Goal: Ask a question: Seek information or help from site administrators or community

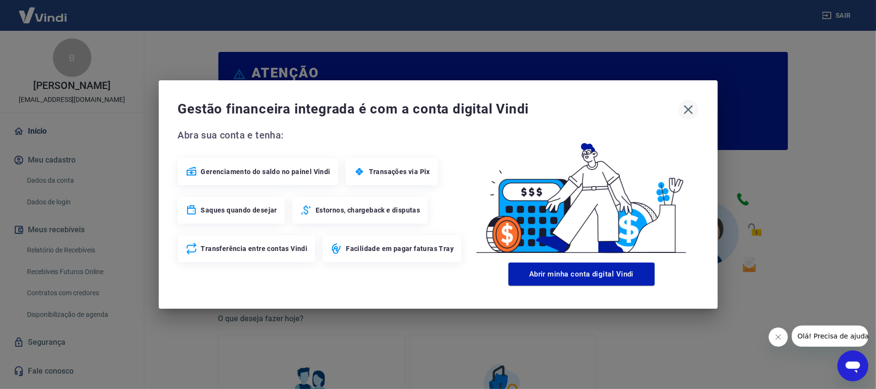
click at [687, 110] on icon "button" at bounding box center [688, 109] width 15 height 15
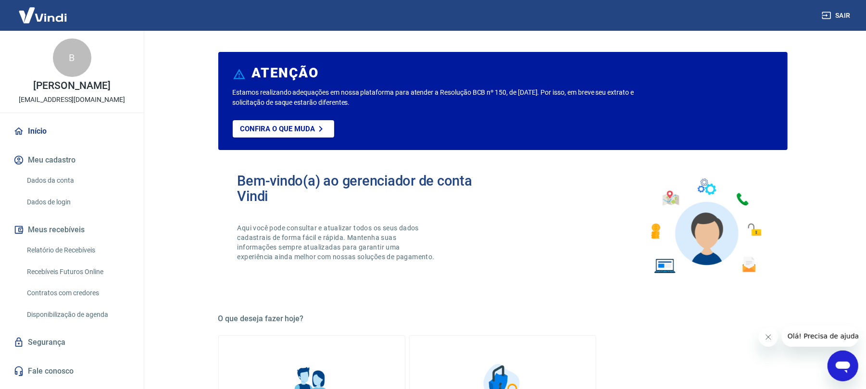
click at [68, 123] on link "Início" at bounding box center [72, 131] width 121 height 21
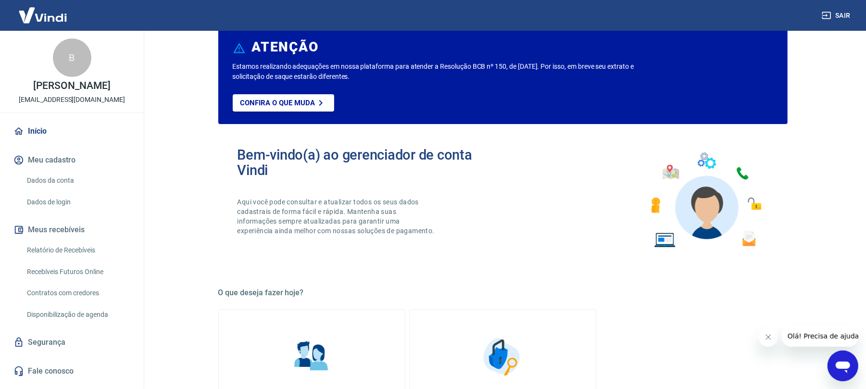
scroll to position [461, 0]
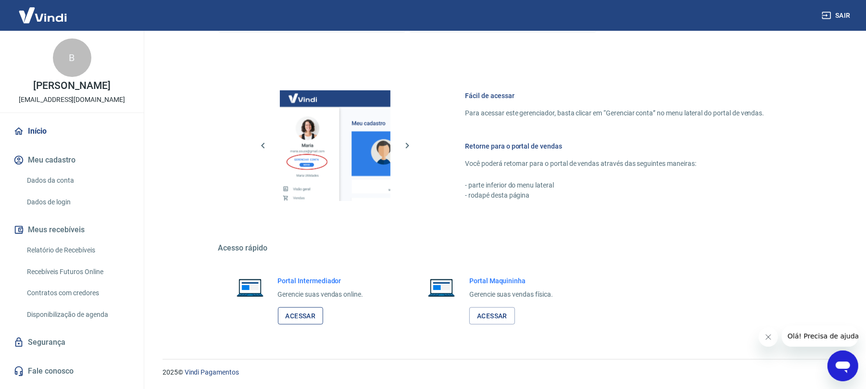
click at [292, 317] on link "Acessar" at bounding box center [301, 316] width 46 height 18
drag, startPoint x: 845, startPoint y: 366, endPoint x: 839, endPoint y: 367, distance: 6.3
click at [845, 366] on icon "Abrir janela de mensagens" at bounding box center [843, 367] width 14 height 12
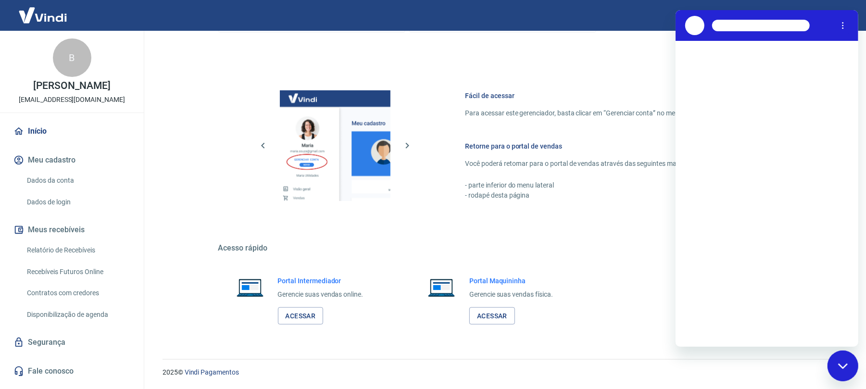
scroll to position [0, 0]
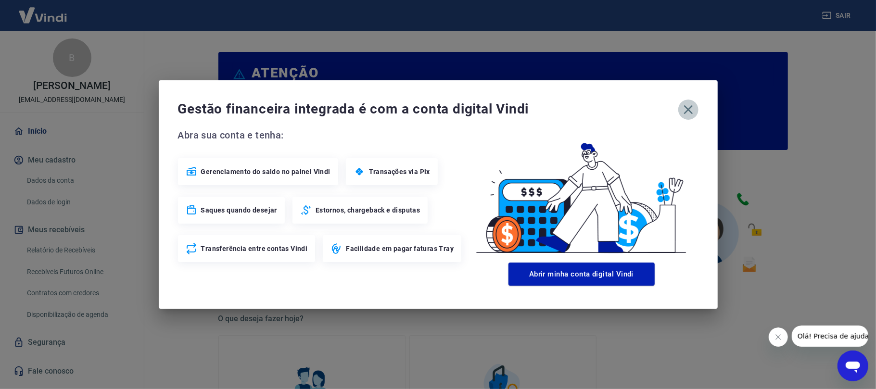
click at [688, 106] on icon "button" at bounding box center [688, 109] width 15 height 15
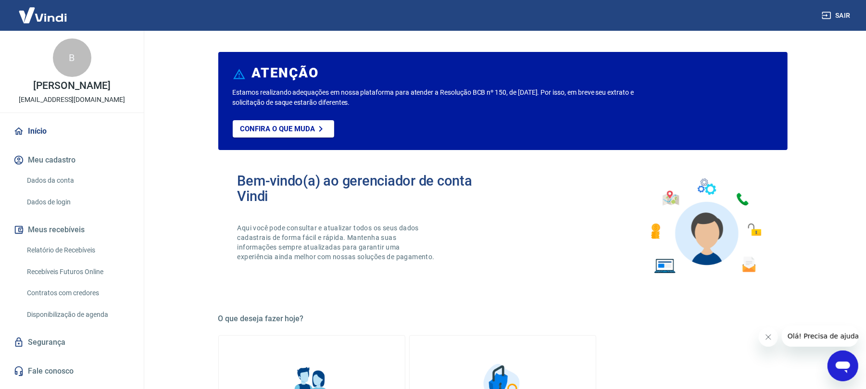
click at [833, 371] on div "Abrir janela de mensagens" at bounding box center [842, 365] width 29 height 29
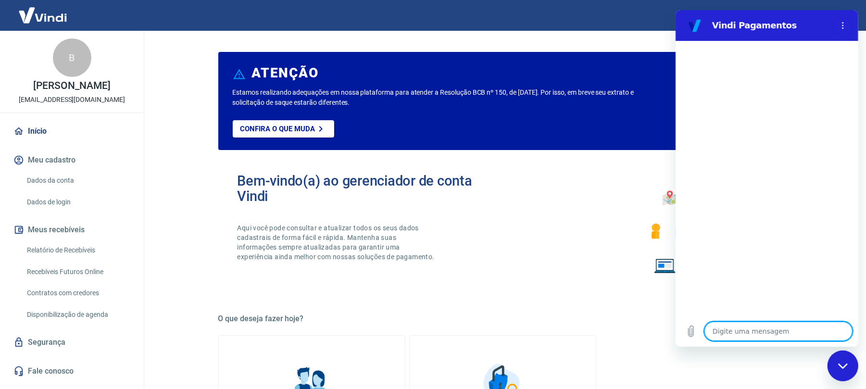
click at [748, 334] on textarea at bounding box center [778, 331] width 148 height 19
type textarea "q"
type textarea "x"
type textarea "qu"
type textarea "x"
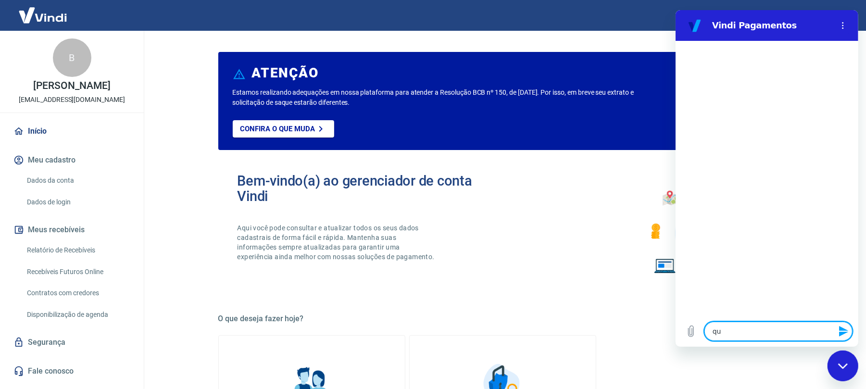
type textarea "que"
type textarea "x"
type textarea "quer"
type textarea "x"
type textarea "quero"
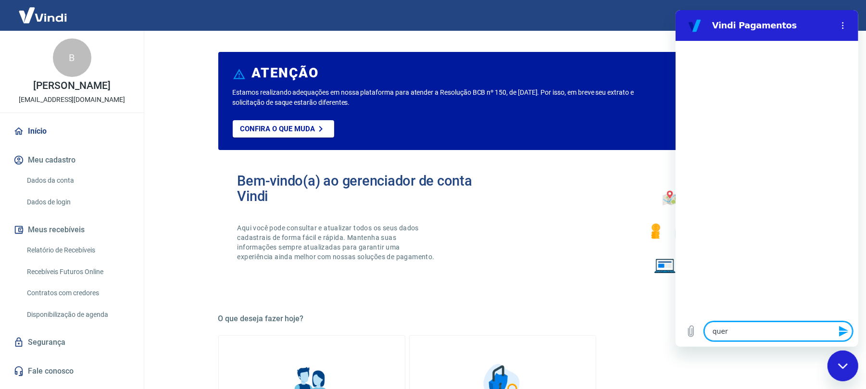
type textarea "x"
type textarea "quero"
type textarea "x"
type textarea "quero f"
type textarea "x"
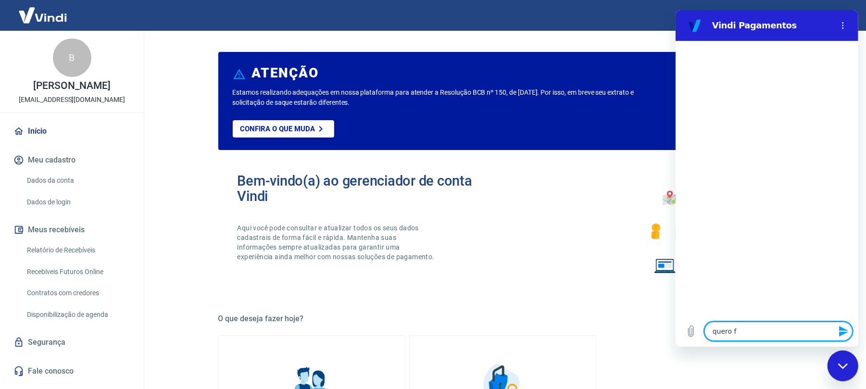
type textarea "quero fa"
type textarea "x"
type textarea "quero fal"
type textarea "x"
type textarea "quero fala"
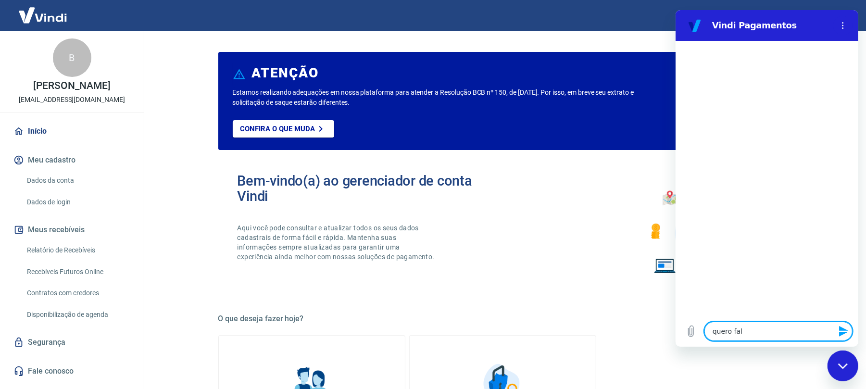
type textarea "x"
type textarea "quero falar"
type textarea "x"
type textarea "quero falar"
type textarea "x"
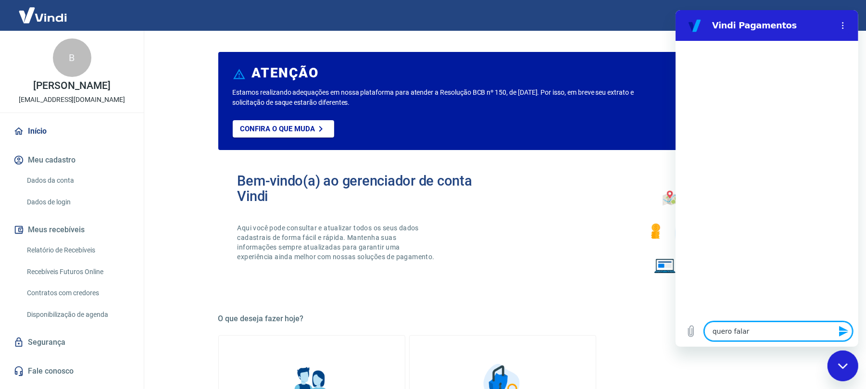
type textarea "quero falar c"
type textarea "x"
type textarea "quero falar co"
type textarea "x"
type textarea "quero falar com"
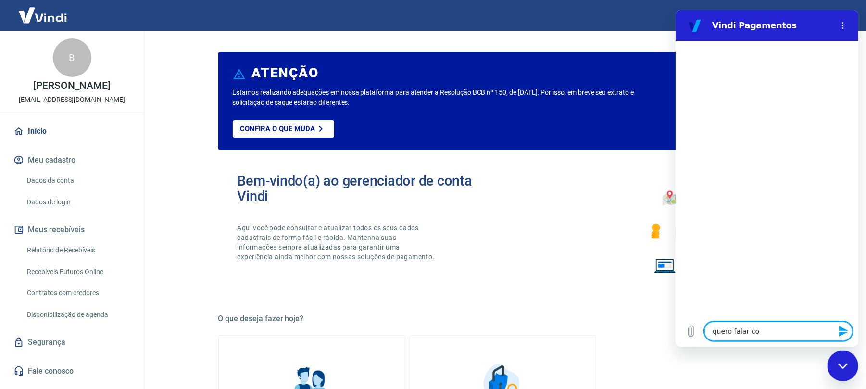
type textarea "x"
type textarea "quero falar com"
type textarea "x"
type textarea "quero falar com a"
type textarea "x"
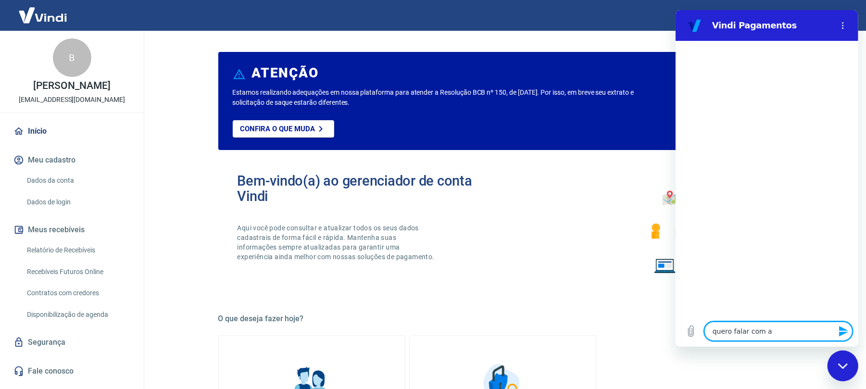
type textarea "quero falar com at"
type textarea "x"
type textarea "quero falar com ate"
type textarea "x"
type textarea "quero falar com aten"
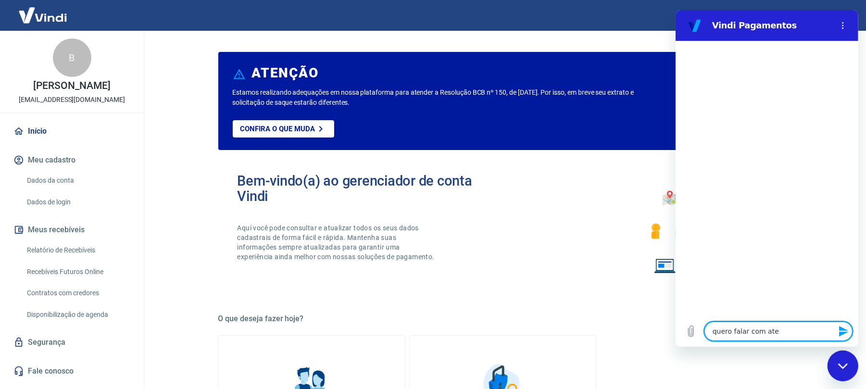
type textarea "x"
type textarea "quero falar com atend"
type textarea "x"
type textarea "quero falar com atende"
type textarea "x"
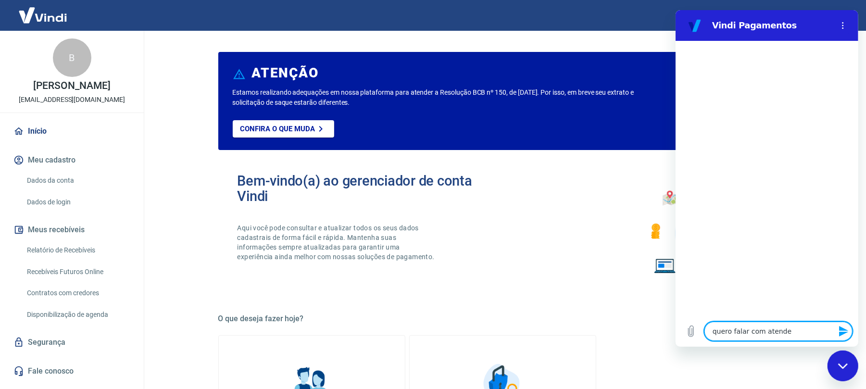
type textarea "quero falar com atenden"
type textarea "x"
type textarea "quero falar com atendent"
type textarea "x"
type textarea "quero falar com atendente"
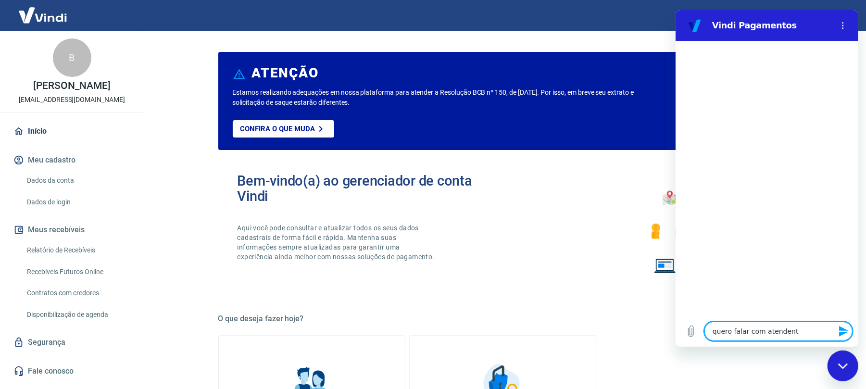
type textarea "x"
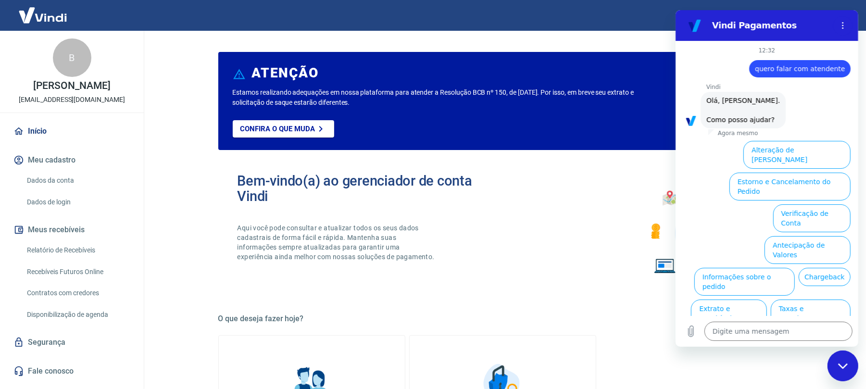
scroll to position [25, 0]
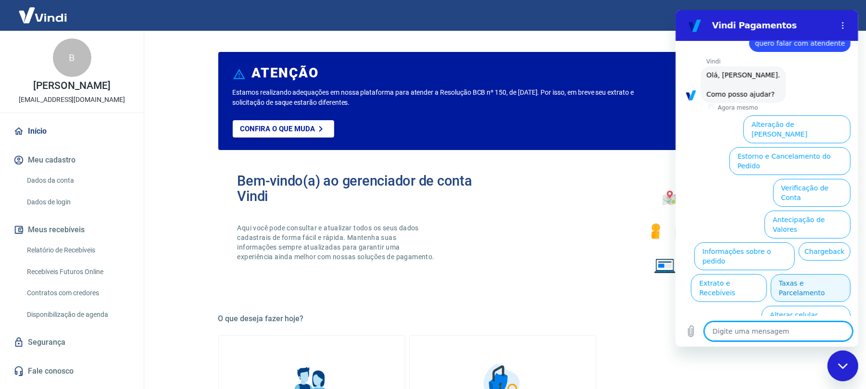
click at [820, 274] on button "Taxas e Parcelamento" at bounding box center [811, 288] width 80 height 28
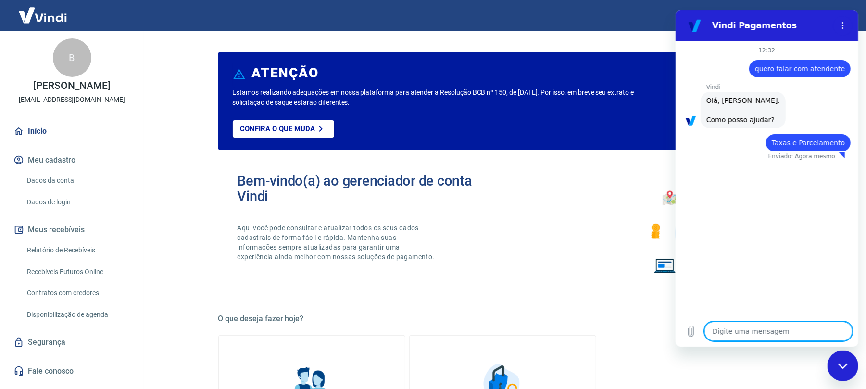
type textarea "x"
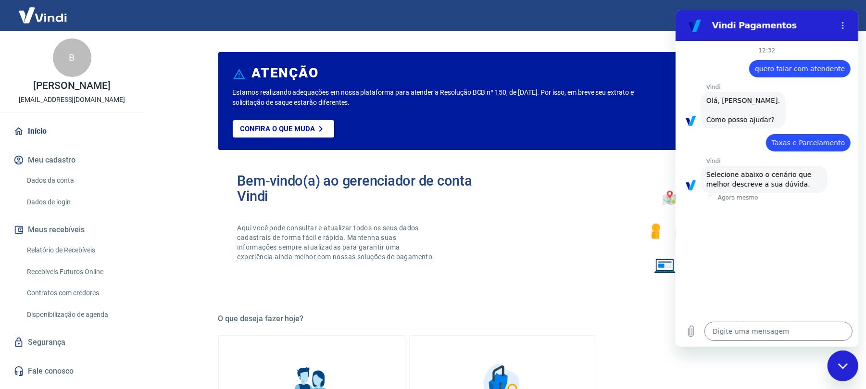
scroll to position [19, 0]
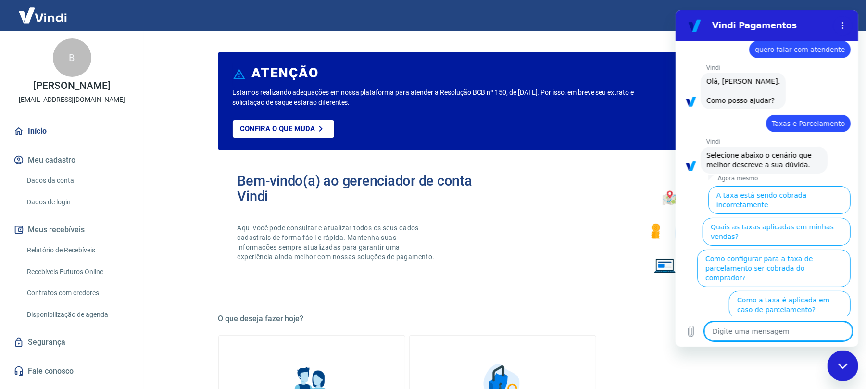
click at [789, 341] on div "Digite uma mensagem x" at bounding box center [766, 331] width 183 height 31
click at [793, 330] on textarea at bounding box center [778, 331] width 148 height 19
type textarea "f"
type textarea "x"
type textarea "fa"
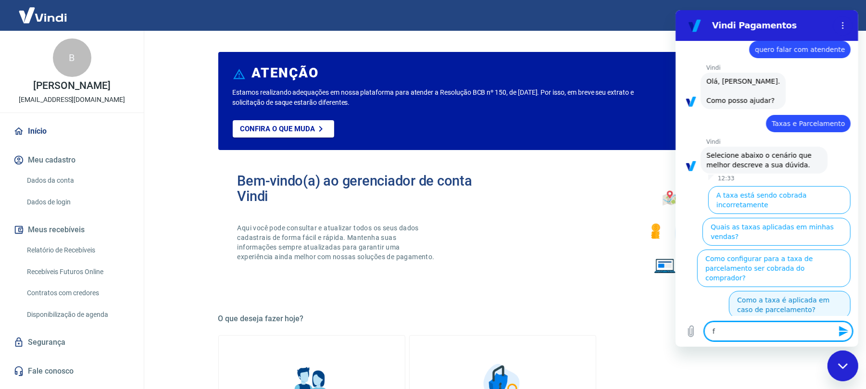
type textarea "x"
type textarea "fal"
type textarea "x"
type textarea "fala"
type textarea "x"
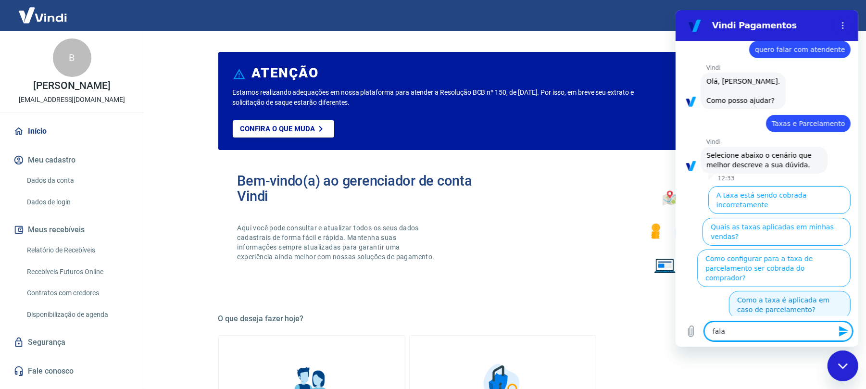
type textarea "falar"
type textarea "x"
type textarea "falar"
type textarea "x"
type textarea "falar c"
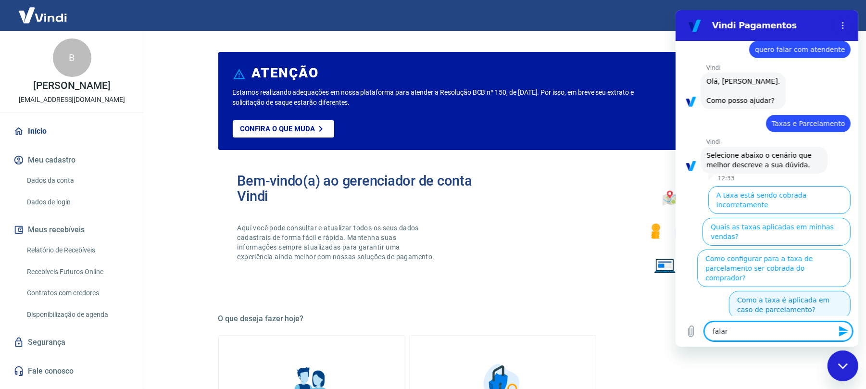
type textarea "x"
type textarea "falar co"
type textarea "x"
type textarea "falar com"
type textarea "x"
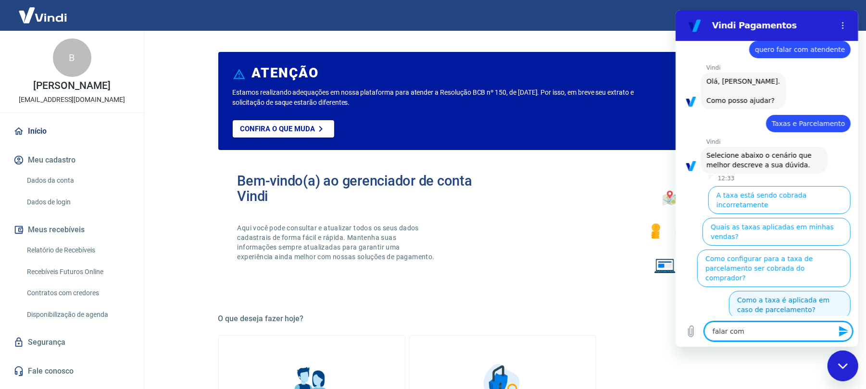
type textarea "falar com"
type textarea "x"
type textarea "falar com a"
type textarea "x"
type textarea "falar com at"
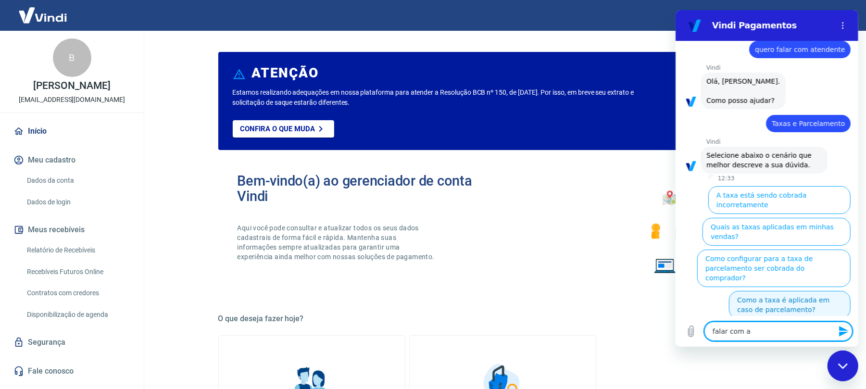
type textarea "x"
type textarea "falar com ate"
type textarea "x"
type textarea "falar com [GEOGRAPHIC_DATA]"
type textarea "x"
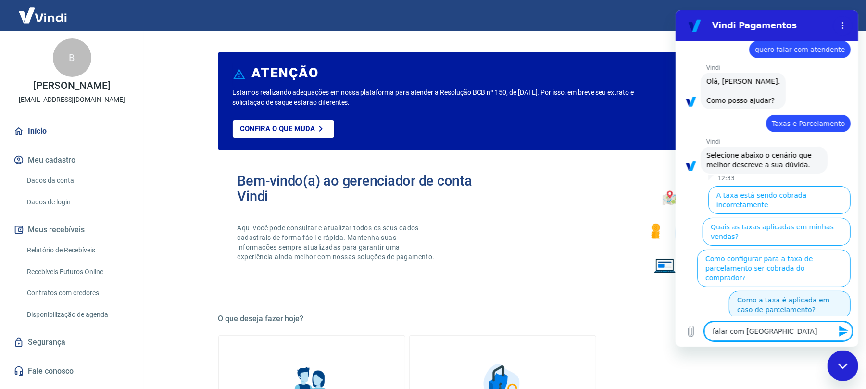
type textarea "falar com atend"
type textarea "x"
type textarea "falar com atende"
type textarea "x"
type textarea "falar com atenden"
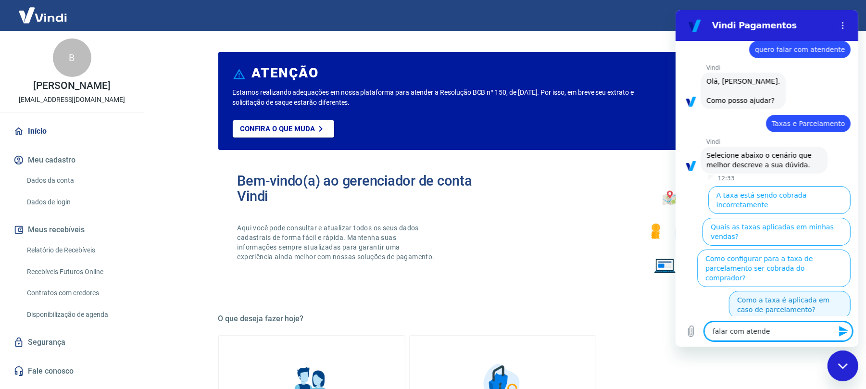
type textarea "x"
type textarea "falar com atendent"
type textarea "x"
type textarea "falar com atendente"
type textarea "x"
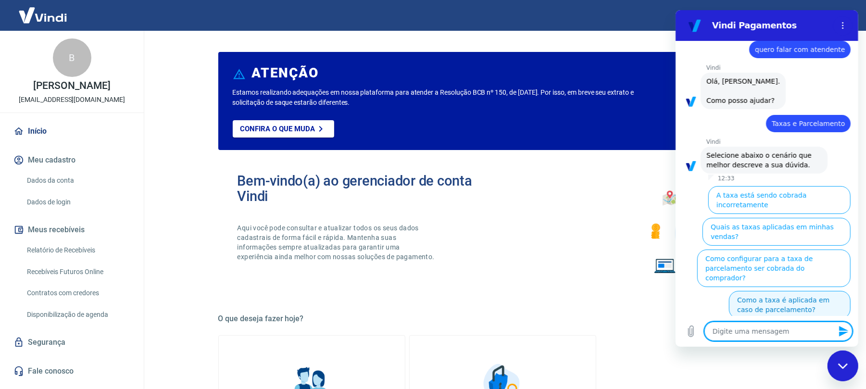
scroll to position [0, 0]
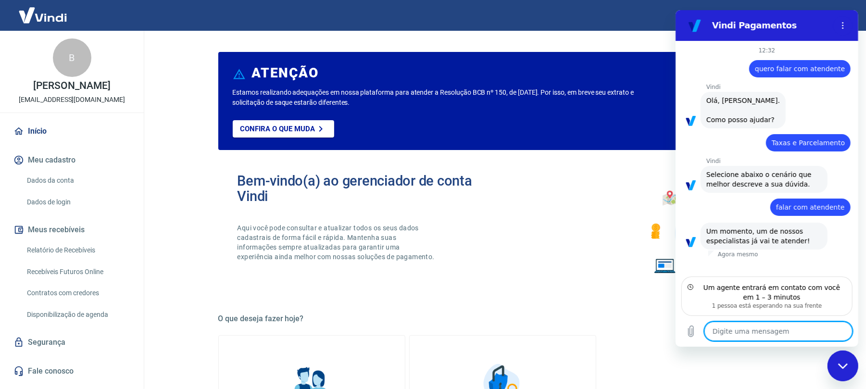
click at [768, 336] on textarea at bounding box center [778, 331] width 148 height 19
click at [767, 336] on textarea at bounding box center [778, 331] width 148 height 19
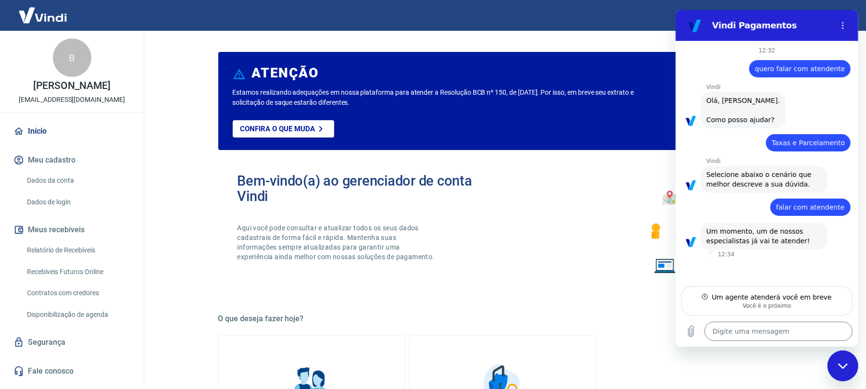
type textarea "x"
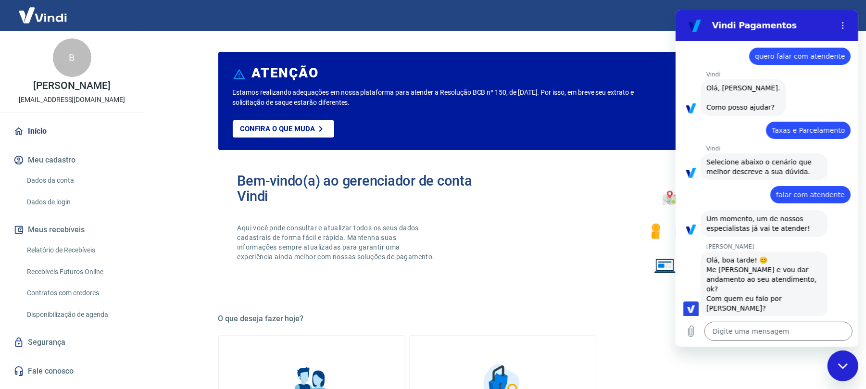
scroll to position [14, 0]
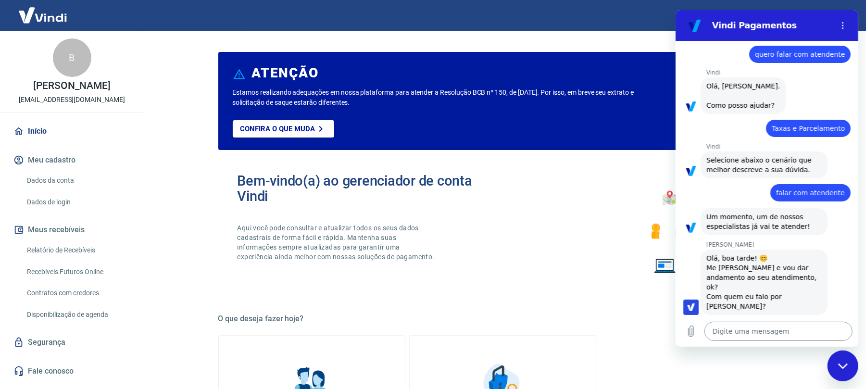
click at [770, 323] on textarea at bounding box center [778, 331] width 148 height 19
click at [770, 327] on textarea at bounding box center [778, 331] width 148 height 19
type textarea "b"
type textarea "x"
type textarea "bo"
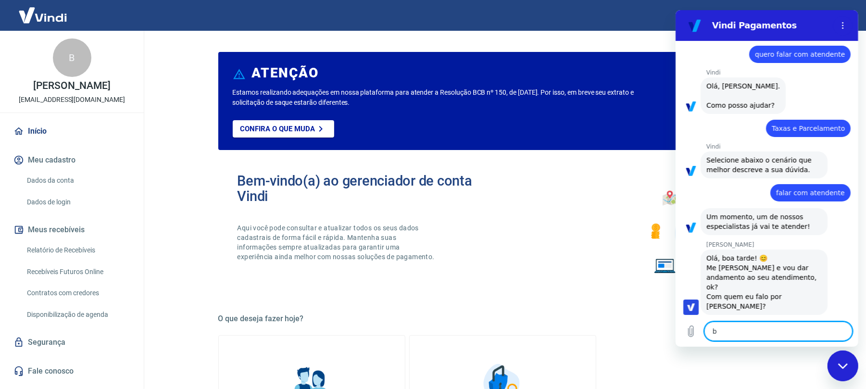
type textarea "x"
type textarea "boa"
type textarea "x"
type textarea "boa"
type textarea "x"
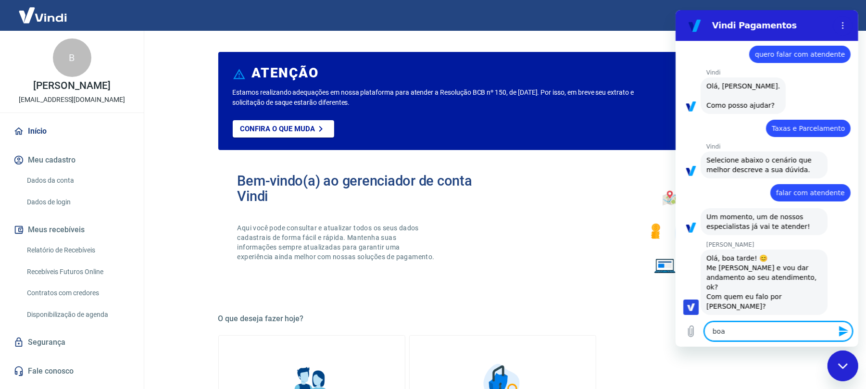
type textarea "boa t"
type textarea "x"
type textarea "boa ta"
type textarea "x"
type textarea "boa tar"
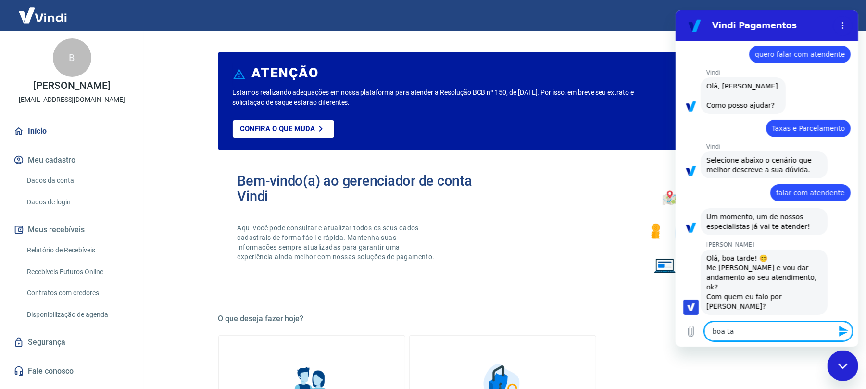
type textarea "x"
type textarea "boa tard"
type textarea "x"
type textarea "boa tarde"
type textarea "x"
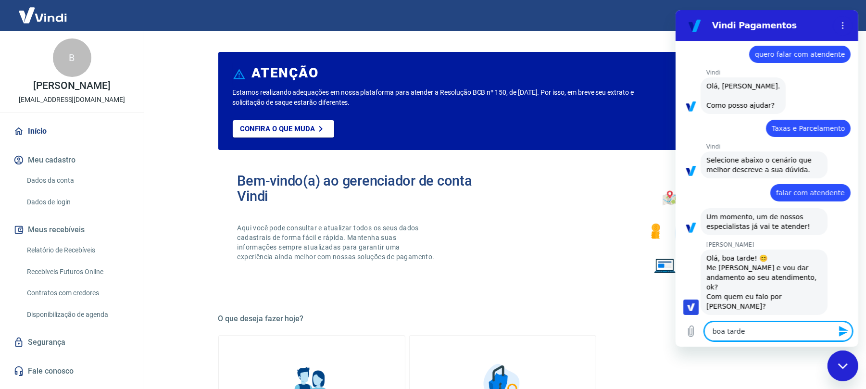
type textarea "boa tarde"
type textarea "x"
type textarea "boa tarde t"
type textarea "x"
type textarea "boa tarde tu"
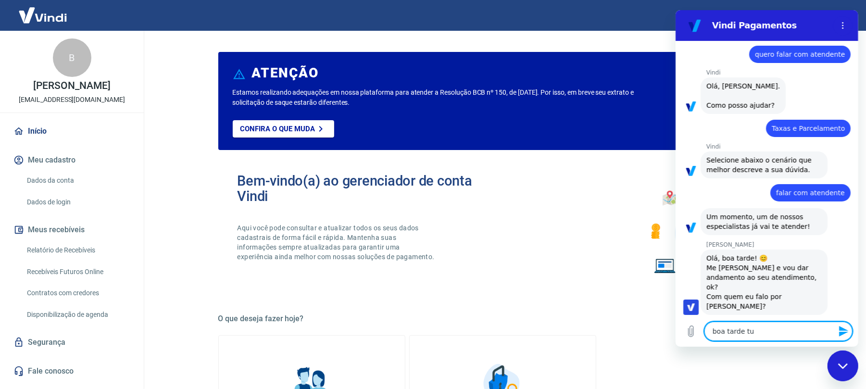
type textarea "x"
type textarea "boa tarde tud"
type textarea "x"
type textarea "boa tarde tu"
type textarea "x"
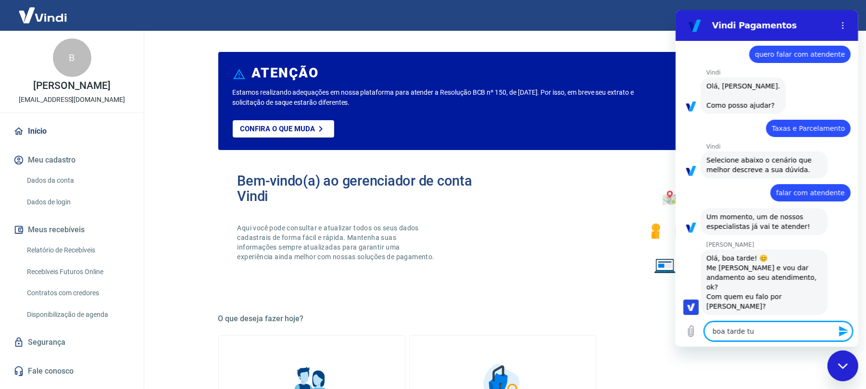
type textarea "boa tarde t"
type textarea "x"
type textarea "boa tarde"
type textarea "x"
type textarea "boa tarde"
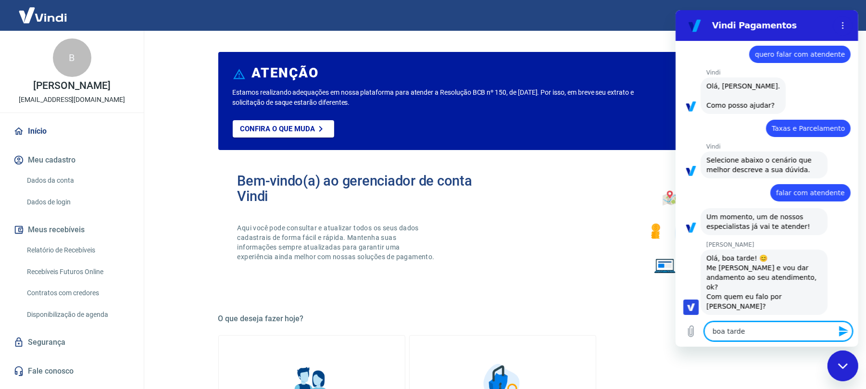
type textarea "x"
type textarea "boa tarde,"
type textarea "x"
type textarea "boa tarde,"
type textarea "x"
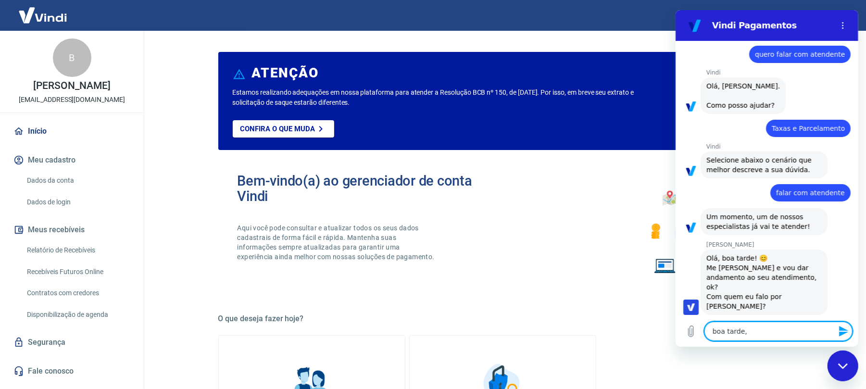
type textarea "boa tarde, t"
type textarea "x"
type textarea "boa tarde, tu"
type textarea "x"
type textarea "boa tarde, tud"
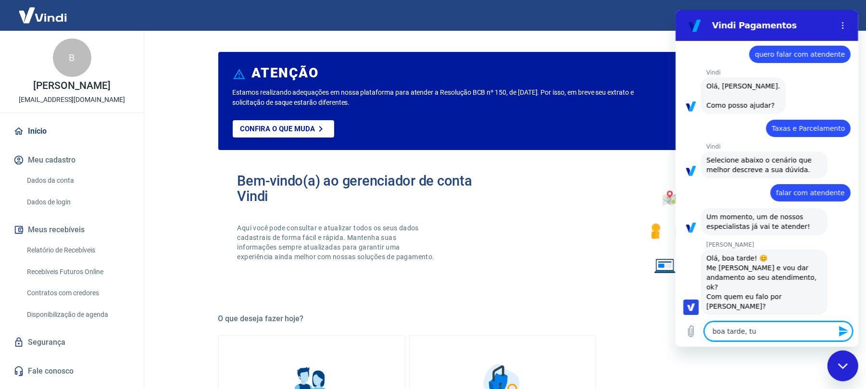
type textarea "x"
type textarea "boa tarde, tudo"
type textarea "x"
type textarea "boa tarde, tudo"
type textarea "x"
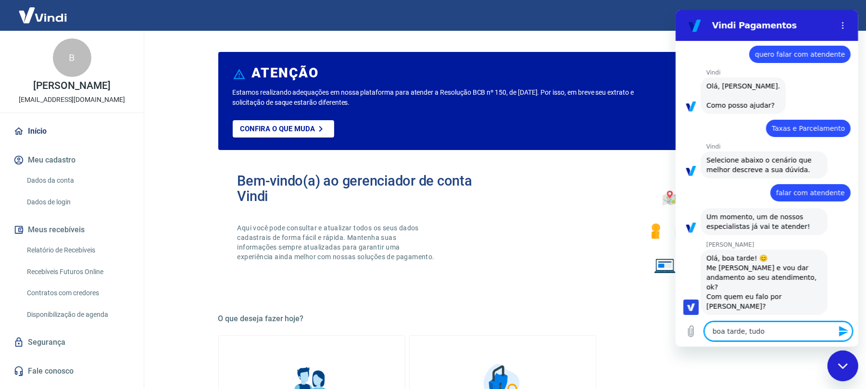
type textarea "boa tarde, tudo b"
type textarea "x"
type textarea "boa tarde, tudo be"
type textarea "x"
type textarea "boa tarde, tudo bem"
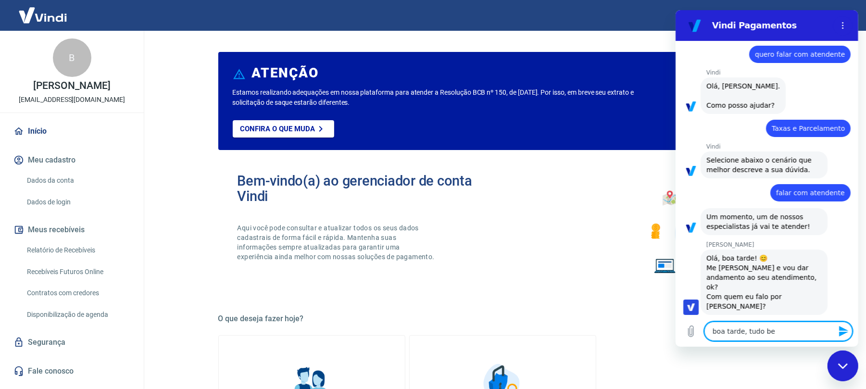
type textarea "x"
type textarea "boa tarde, tudo bem}"
type textarea "x"
type textarea "boa tarde, tudo bem}?"
type textarea "x"
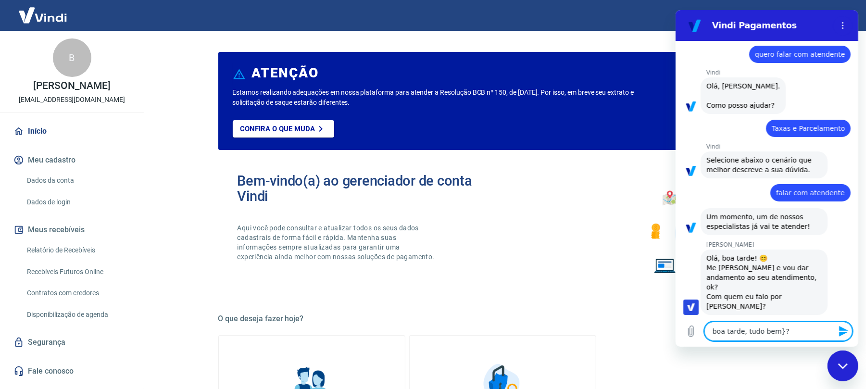
type textarea "boa tarde, tudo bem}?"
type textarea "x"
type textarea "boa tarde, tudo bem}? M"
type textarea "x"
type textarea "boa tarde, tudo bem}? Me"
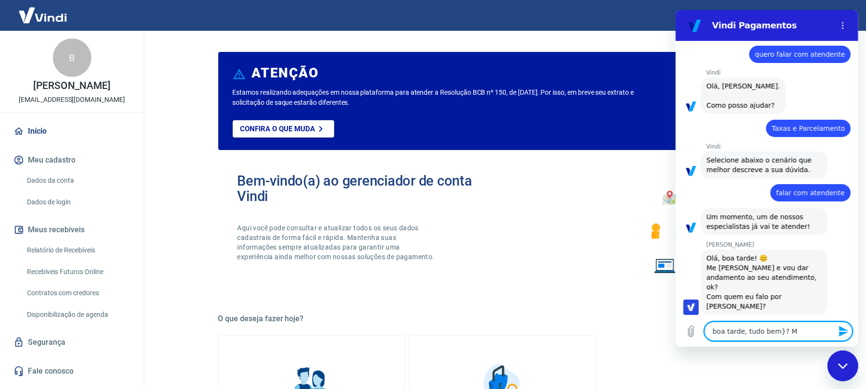
type textarea "x"
type textarea "boa tarde, tudo bem}? Meu"
type textarea "x"
type textarea "boa tarde, tudo bem}? Meu"
type textarea "x"
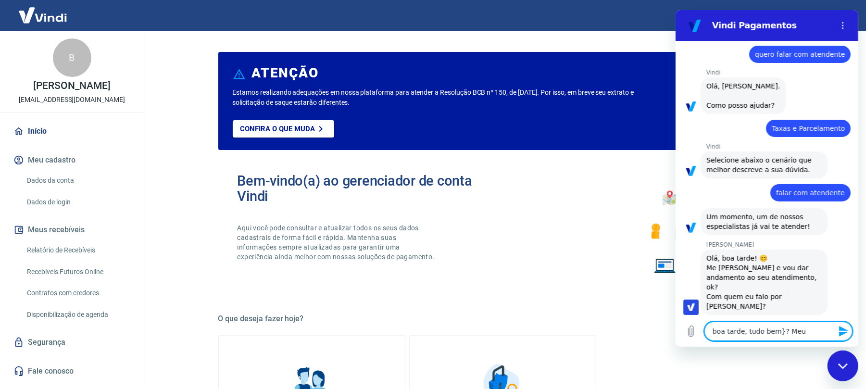
type textarea "boa tarde, tudo bem}? Meu n"
type textarea "x"
type textarea "boa tarde, tudo bem}? Meu no"
type textarea "x"
type textarea "boa tarde, tudo bem}? Meu nom"
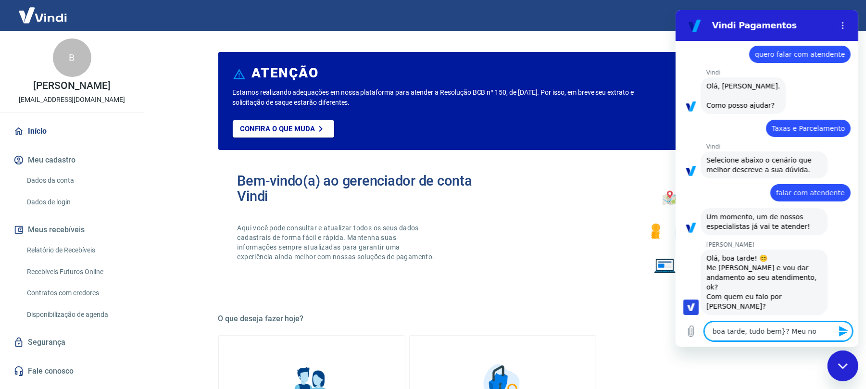
type textarea "x"
type textarea "boa tarde, tudo bem}? Meu nome"
type textarea "x"
type textarea "boa tarde, tudo bem}? Meu nome"
type textarea "x"
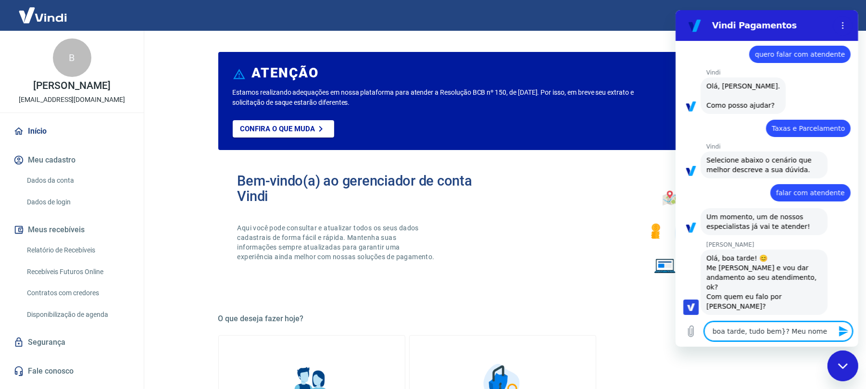
type textarea "boa tarde, tudo bem}? Meu nome é"
type textarea "x"
type textarea "boa tarde, tudo bem}? Meu nome é"
type textarea "x"
type textarea "boa tarde, tudo bem}? Meu nome é L"
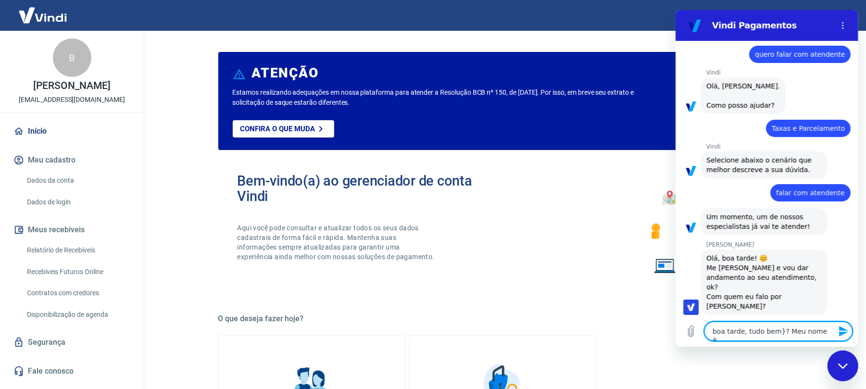
type textarea "x"
type textarea "boa tarde, tudo bem}? Meu nome é Le"
type textarea "x"
type textarea "boa tarde, tudo bem}? Meu nome é Let"
type textarea "x"
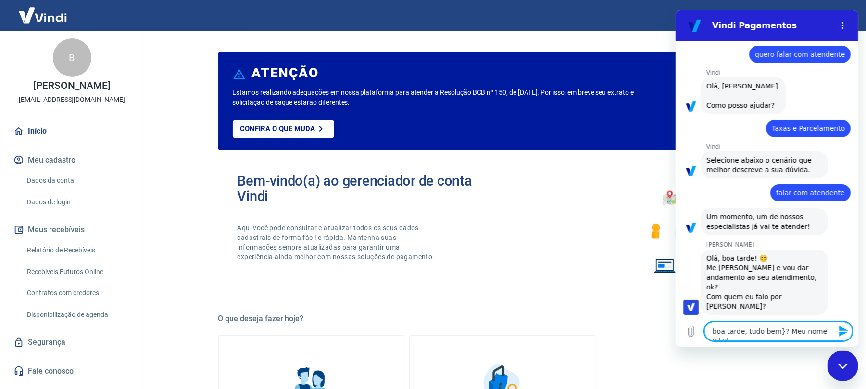
type textarea "boa tarde, tudo bem}? Meu nome é [GEOGRAPHIC_DATA]"
type textarea "x"
type textarea "boa tarde, tudo bem}? Meu nome é Letic"
type textarea "x"
type textarea "boa tarde, tudo bem}? Meu nome é [GEOGRAPHIC_DATA]"
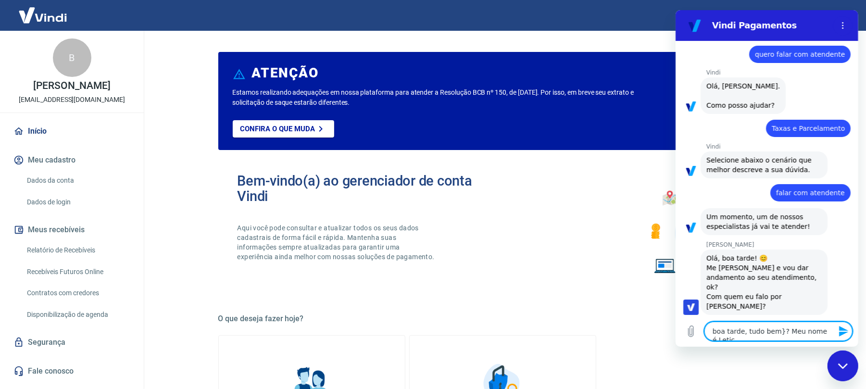
type textarea "x"
type textarea "boa tarde, tudo bem}? Meu nome é [GEOGRAPHIC_DATA]"
type textarea "x"
type textarea "boa tarde, tudo bem}? Meu nome é [PERSON_NAME],"
type textarea "x"
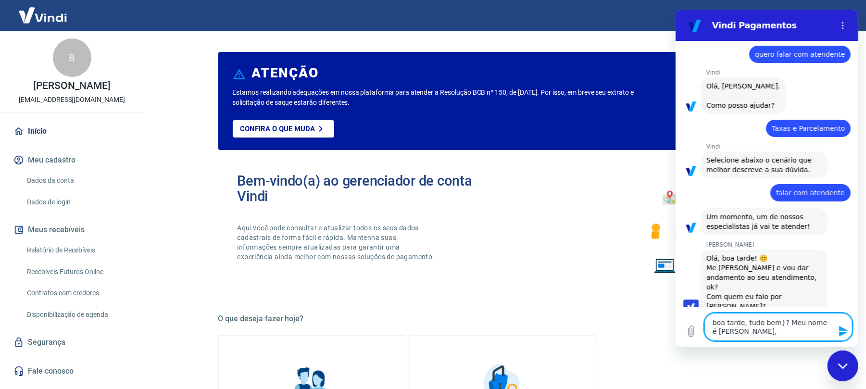
type textarea "boa tarde, tudo bem}? Meu nome é [PERSON_NAME],"
type textarea "x"
type textarea "boa tarde, tudo bem}? Meu nome é [PERSON_NAME],"
type textarea "x"
type textarea "boa tarde, tudo bem}? Meu nome é [GEOGRAPHIC_DATA]"
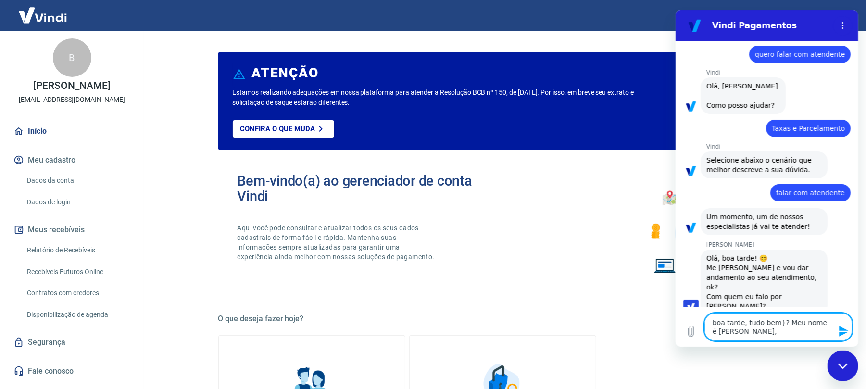
type textarea "x"
type textarea "boa tarde, tudo bem}? Meu nome é [GEOGRAPHIC_DATA]."
type textarea "x"
type textarea "boa tarde, tudo bem}? Meu nome é [GEOGRAPHIC_DATA]."
type textarea "x"
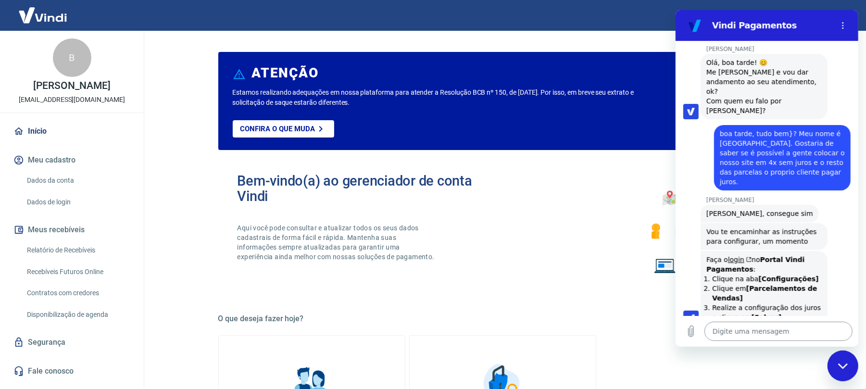
scroll to position [212, 0]
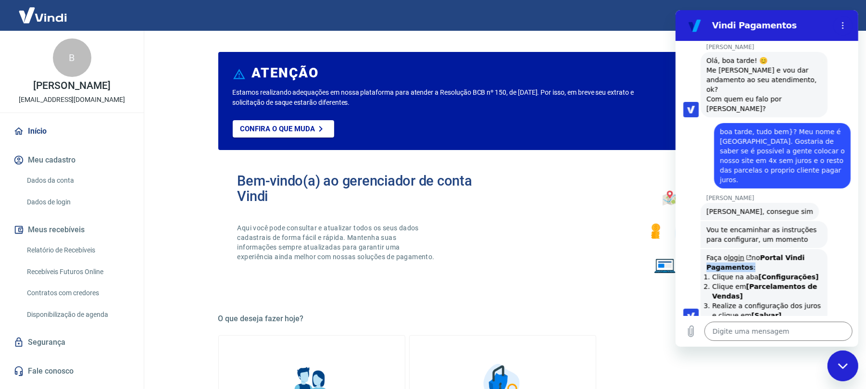
drag, startPoint x: 847, startPoint y: 241, endPoint x: 847, endPoint y: 250, distance: 8.2
click at [847, 250] on div "[PERSON_NAME] diz: Faça o login no Portal Vindi Pagamentos : Clique na aba [Con…" at bounding box center [770, 286] width 175 height 76
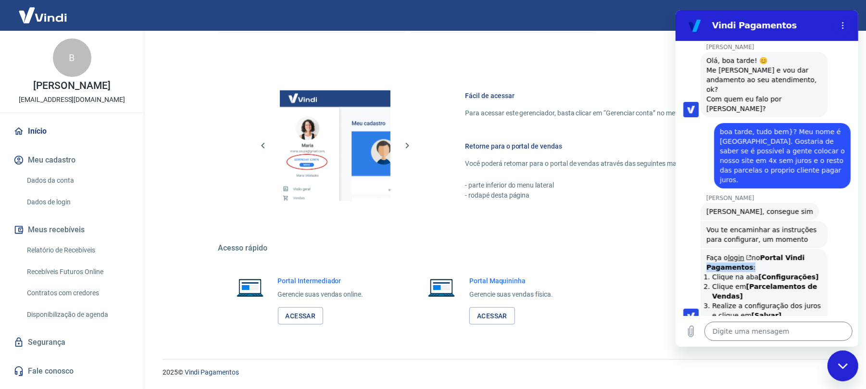
scroll to position [0, 0]
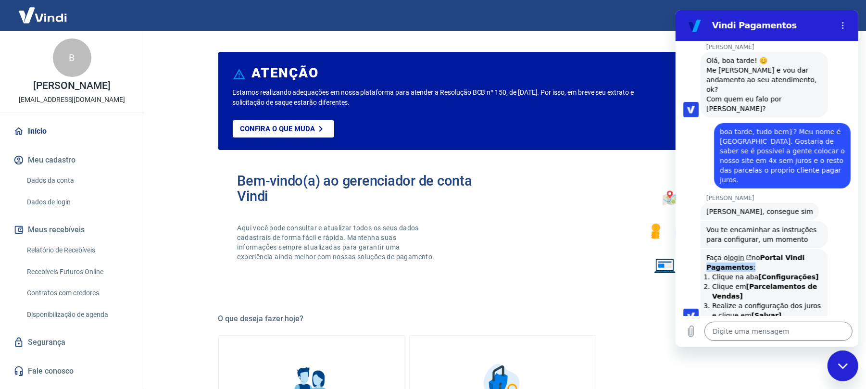
click at [749, 256] on icon "(abre em uma nova aba)" at bounding box center [749, 258] width 4 height 4
click at [759, 340] on textarea at bounding box center [778, 331] width 148 height 19
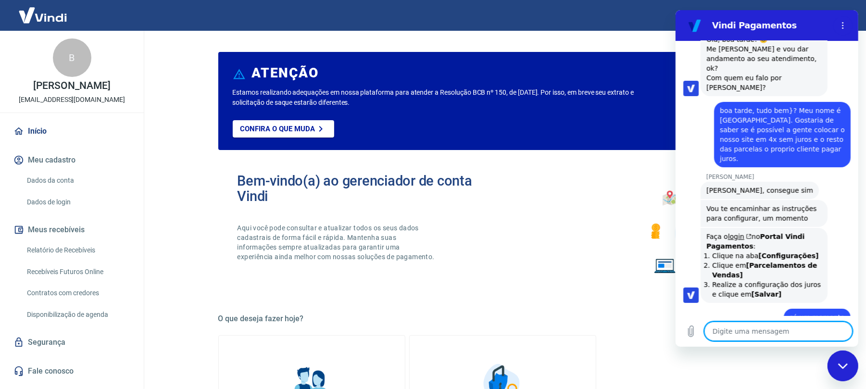
scroll to position [235, 0]
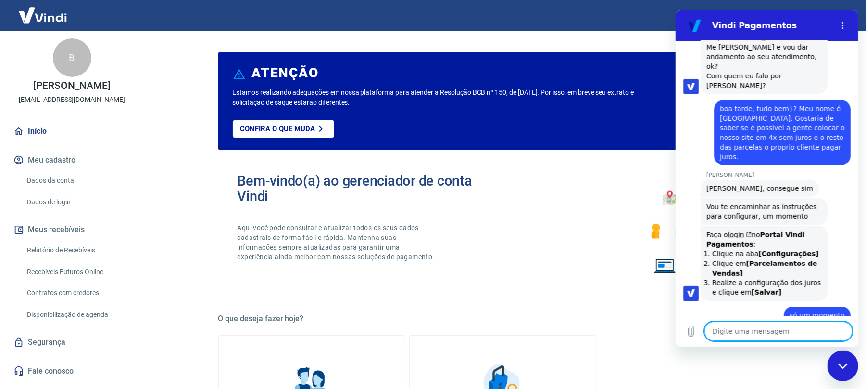
click at [772, 334] on textarea at bounding box center [778, 331] width 148 height 19
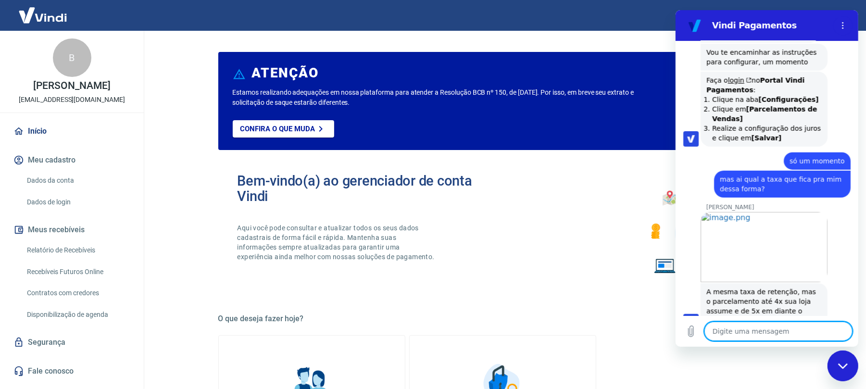
scroll to position [395, 0]
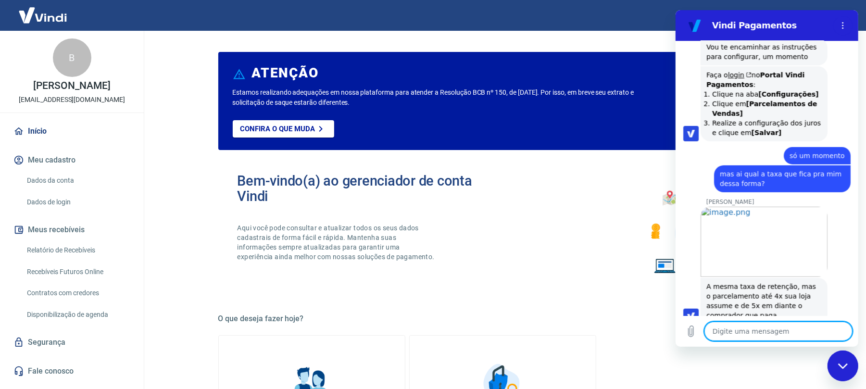
click at [785, 332] on textarea at bounding box center [778, 331] width 148 height 19
click at [784, 328] on textarea at bounding box center [778, 331] width 148 height 19
click at [785, 332] on textarea at bounding box center [778, 331] width 148 height 19
click at [787, 332] on textarea at bounding box center [778, 331] width 148 height 19
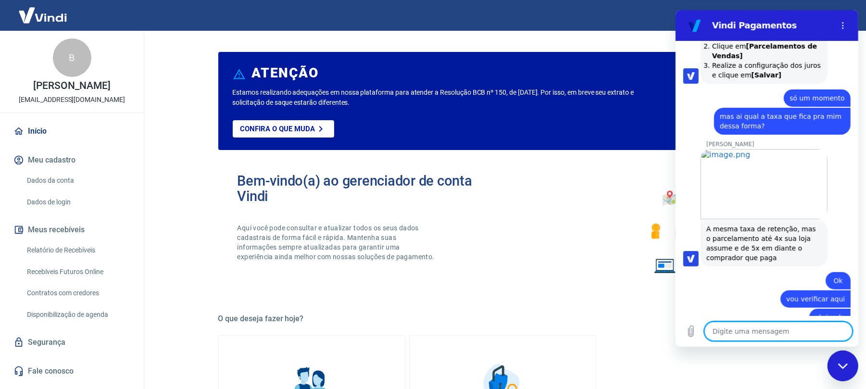
scroll to position [455, 0]
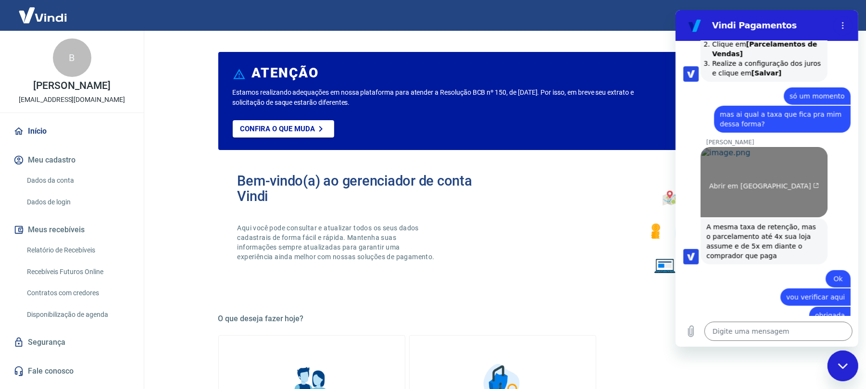
click at [764, 157] on link "Abrir em [GEOGRAPHIC_DATA]" at bounding box center [763, 182] width 127 height 70
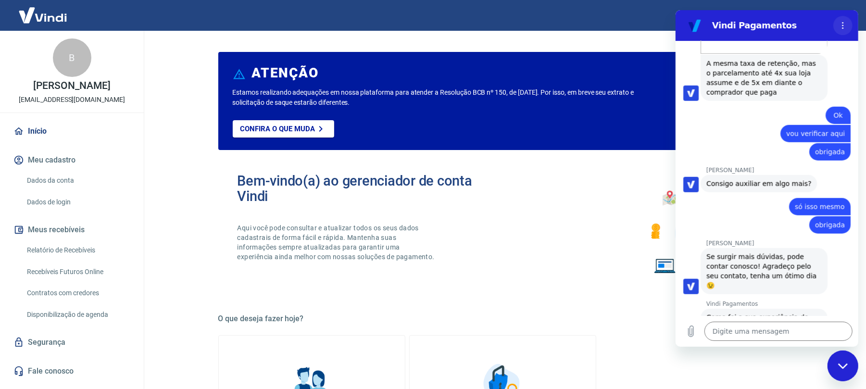
scroll to position [643, 0]
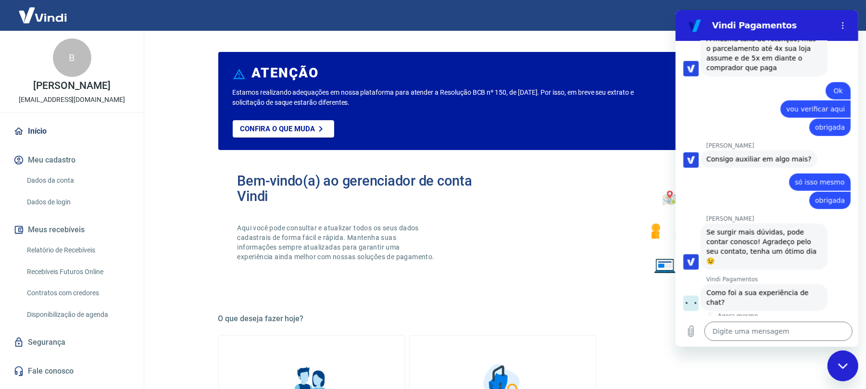
click at [788, 324] on button "Boa 👍" at bounding box center [785, 338] width 38 height 28
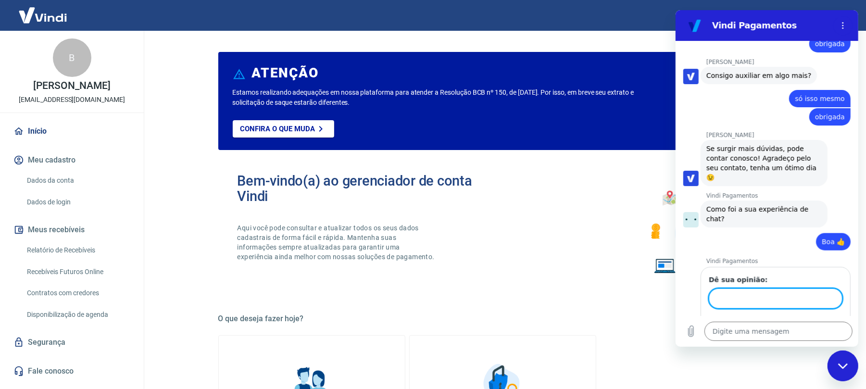
scroll to position [725, 0]
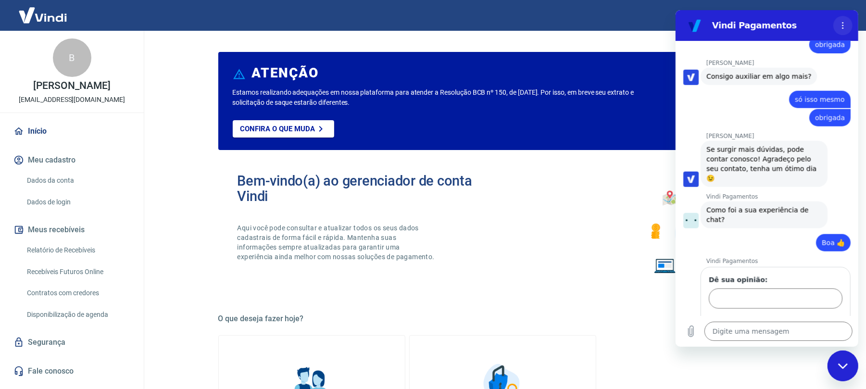
click at [843, 22] on button "Menu de opções" at bounding box center [842, 25] width 19 height 19
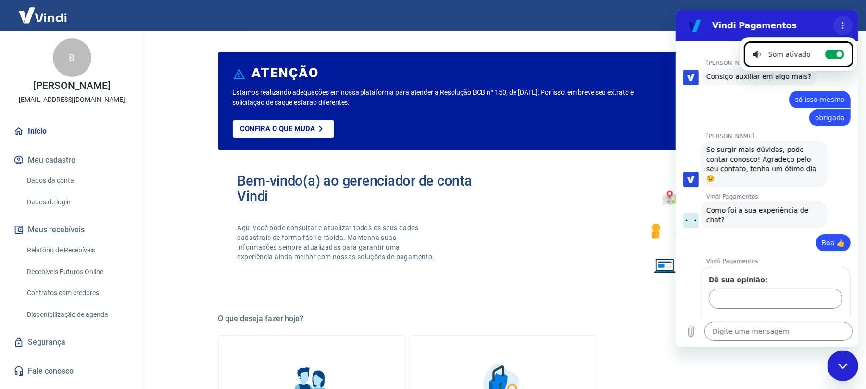
click at [839, 25] on button "Menu de opções" at bounding box center [842, 25] width 19 height 19
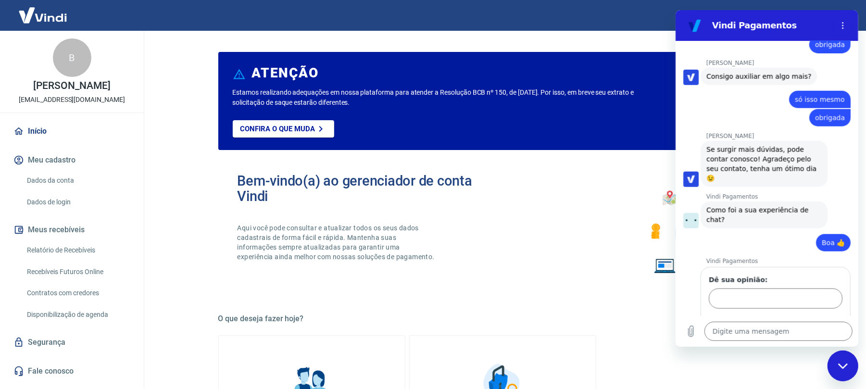
click at [844, 368] on icon "Fechar janela de mensagens" at bounding box center [843, 366] width 10 height 6
